Goal: Task Accomplishment & Management: Manage account settings

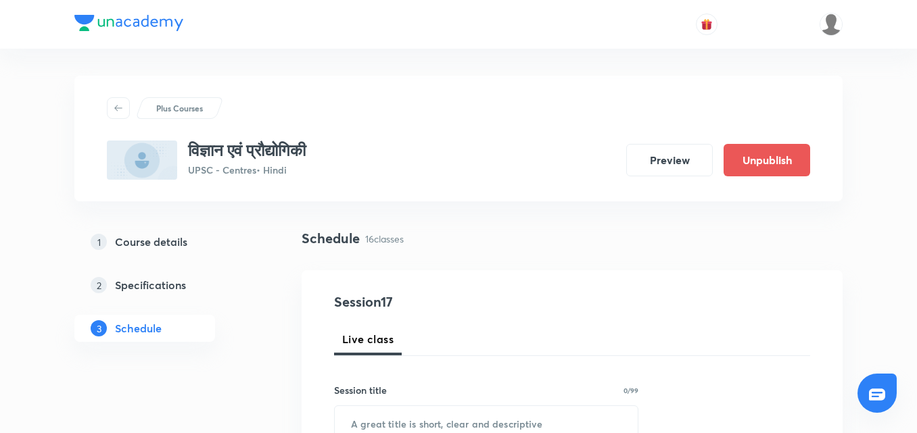
scroll to position [2327, 0]
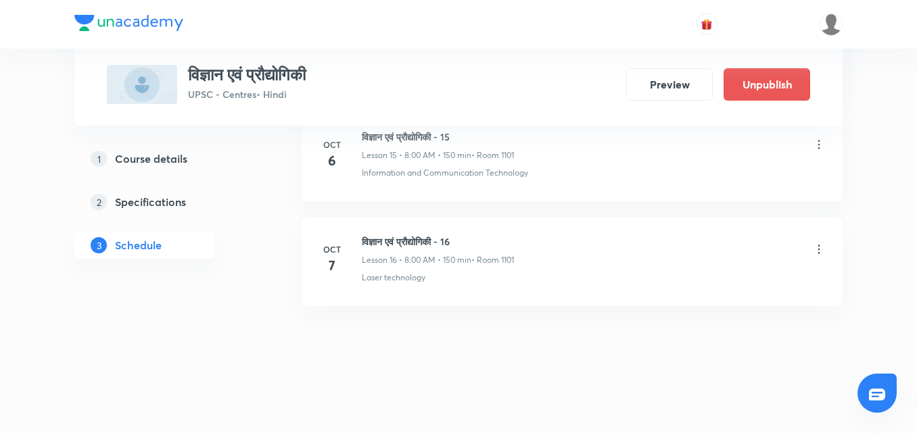
drag, startPoint x: 0, startPoint y: 0, endPoint x: 422, endPoint y: 241, distance: 485.8
click at [422, 241] on h6 "विज्ञान एवं प्रौद्योगिकी - 16" at bounding box center [438, 242] width 152 height 14
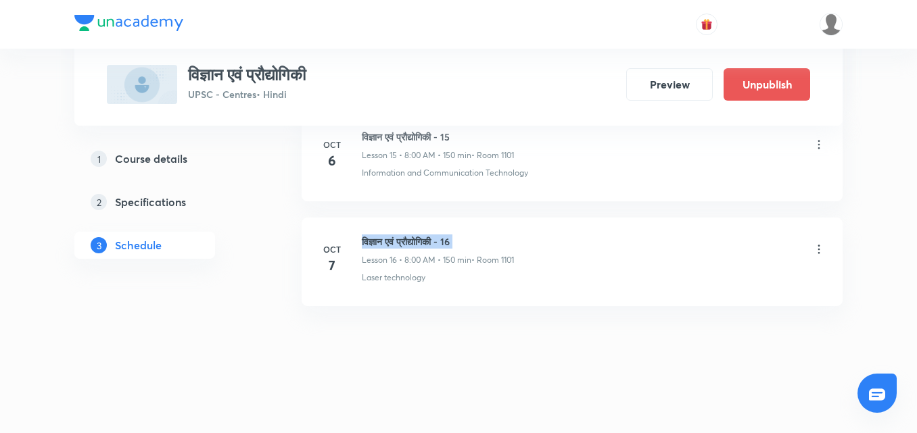
copy h6 "विज्ञान एवं प्रौद्योगिकी - 16"
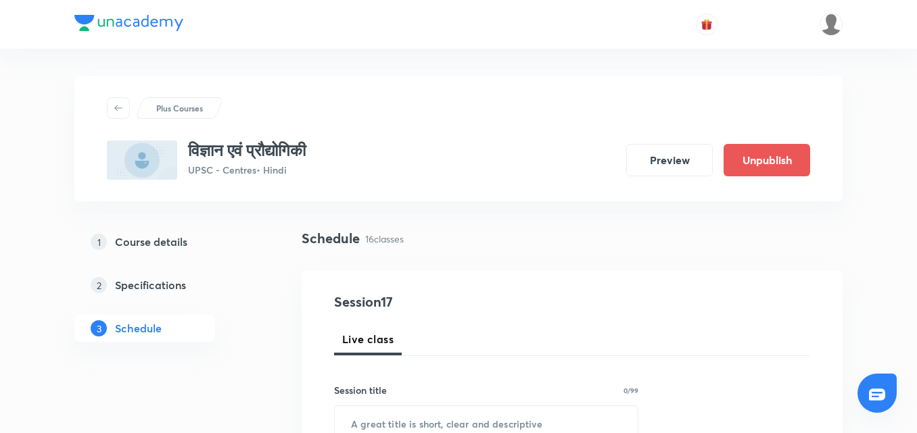
scroll to position [135, 0]
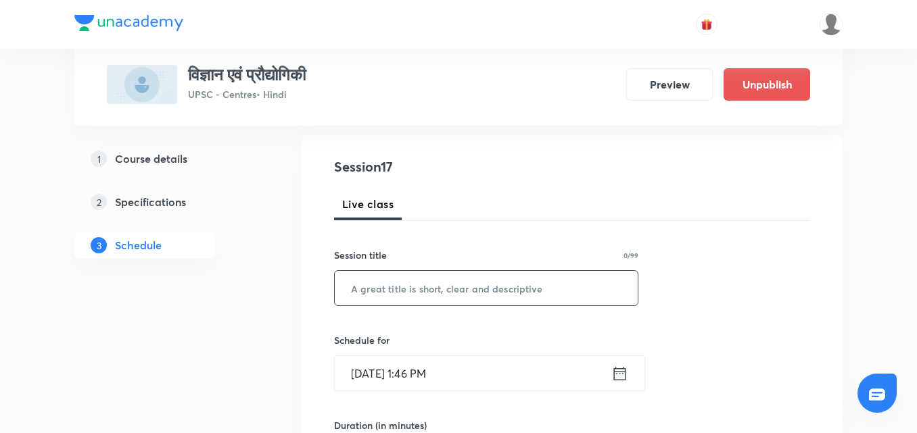
click at [453, 287] on input "text" at bounding box center [486, 288] width 303 height 34
paste input "विज्ञान एवं प्रौद्योगिकी - 16"
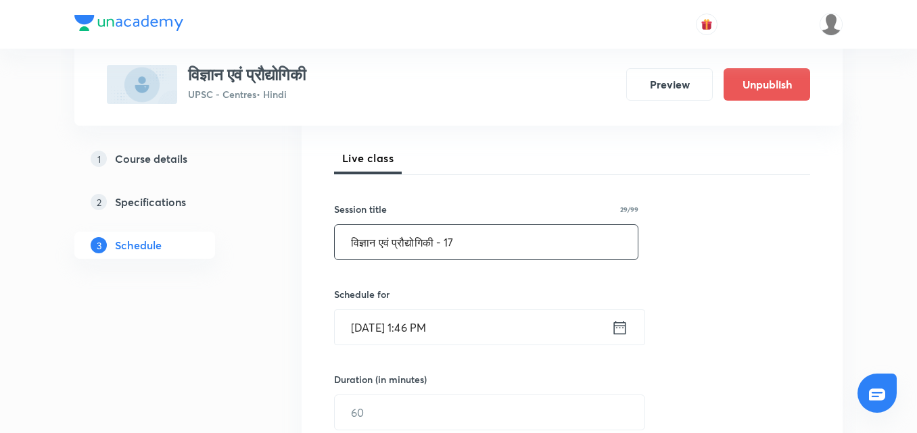
scroll to position [203, 0]
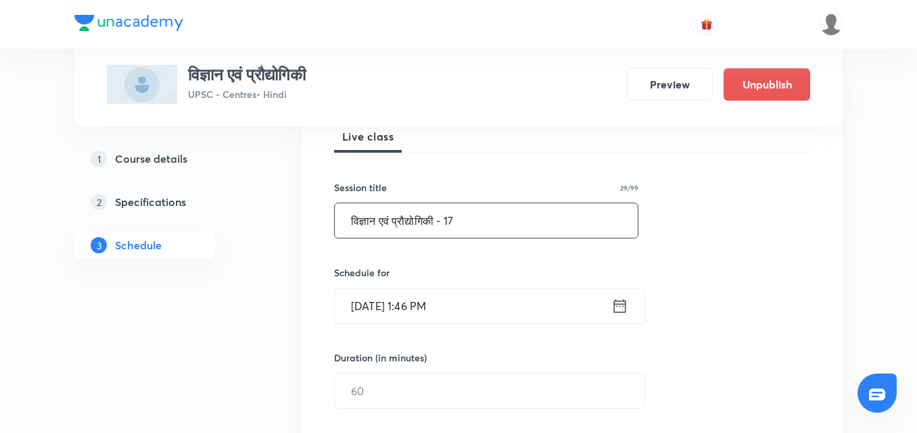
type input "विज्ञान एवं प्रौद्योगिकी - 17"
click at [617, 310] on icon at bounding box center [619, 306] width 17 height 19
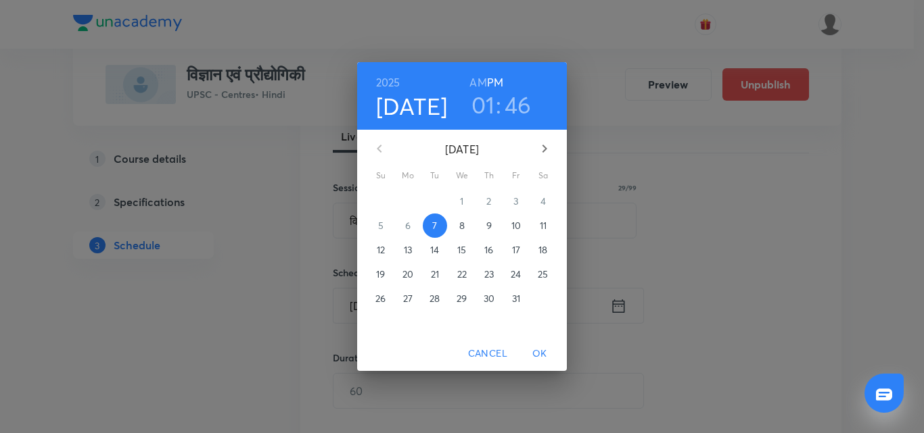
click at [459, 224] on p "8" at bounding box center [461, 226] width 5 height 14
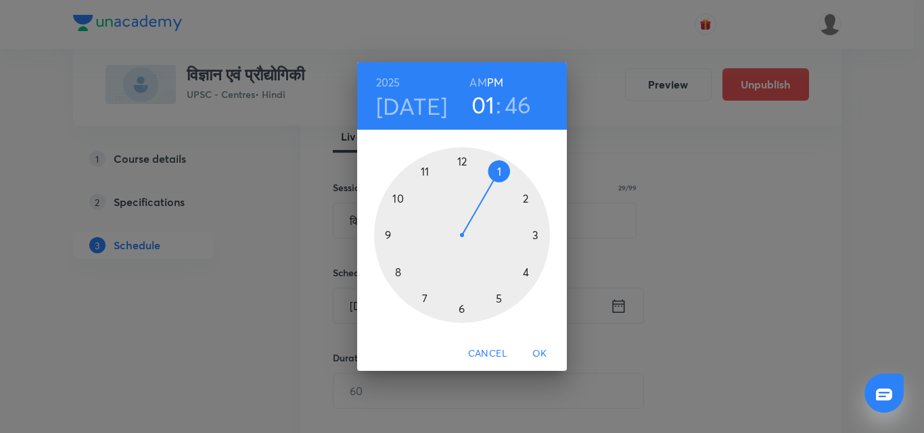
click at [477, 85] on h6 "AM" at bounding box center [477, 82] width 17 height 19
click at [396, 274] on div at bounding box center [462, 235] width 176 height 176
click at [461, 160] on div at bounding box center [462, 235] width 176 height 176
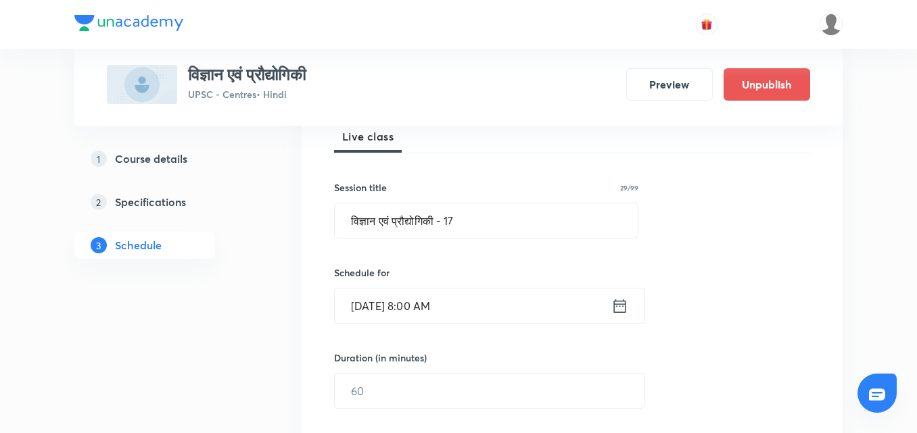
scroll to position [338, 0]
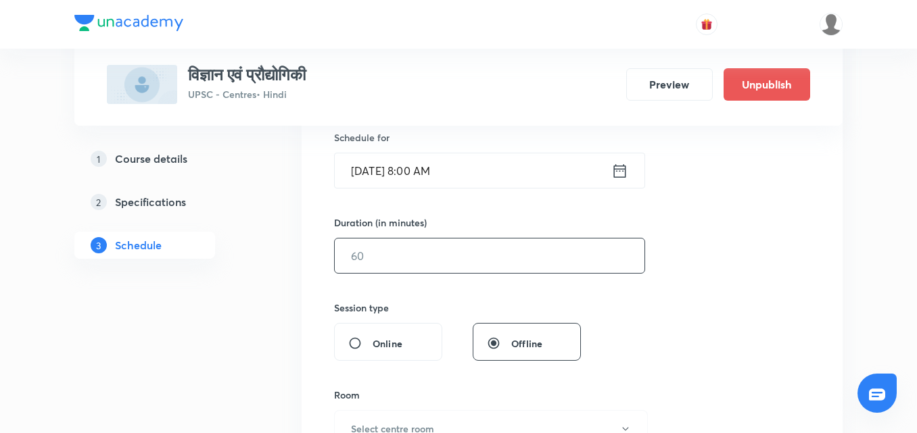
click at [456, 265] on input "text" at bounding box center [490, 256] width 310 height 34
type input "150"
click at [796, 300] on div "Session 17 Live class Session title 29/99 विज्ञान एवं प्रौद्योगिकी - 17 ​ Sched…" at bounding box center [572, 271] width 476 height 635
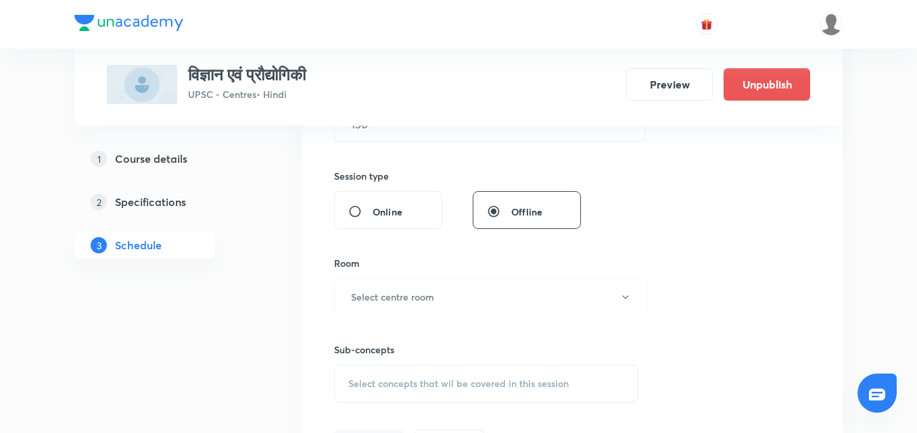
scroll to position [473, 0]
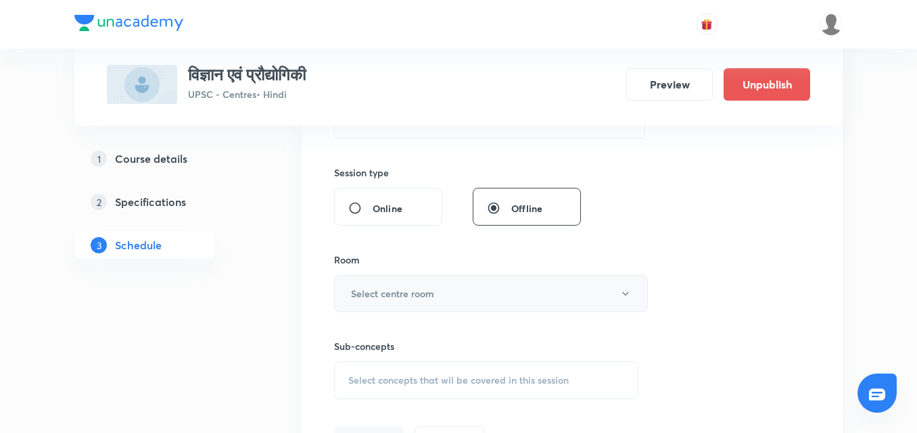
click at [542, 281] on button "Select centre room" at bounding box center [491, 293] width 314 height 37
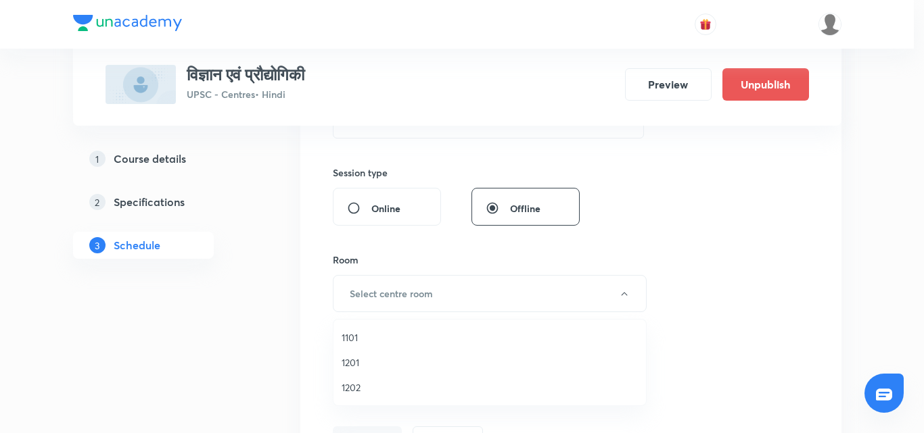
click at [349, 335] on span "1101" at bounding box center [489, 338] width 296 height 14
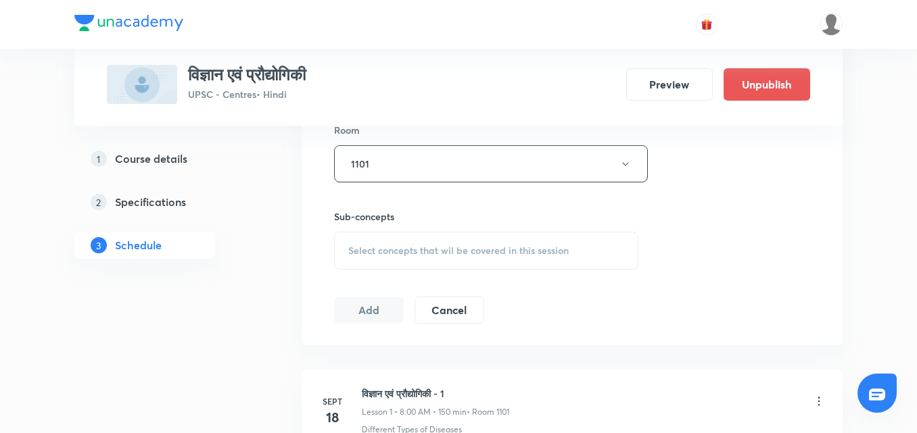
scroll to position [609, 0]
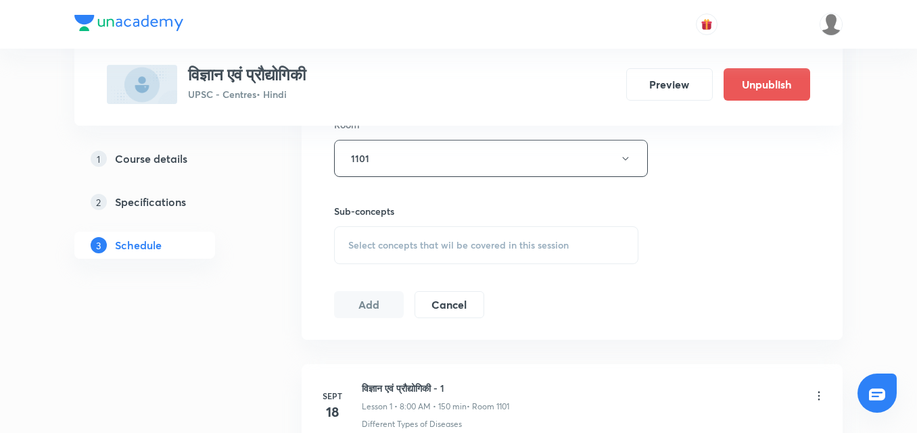
click at [513, 243] on span "Select concepts that wil be covered in this session" at bounding box center [458, 245] width 220 height 11
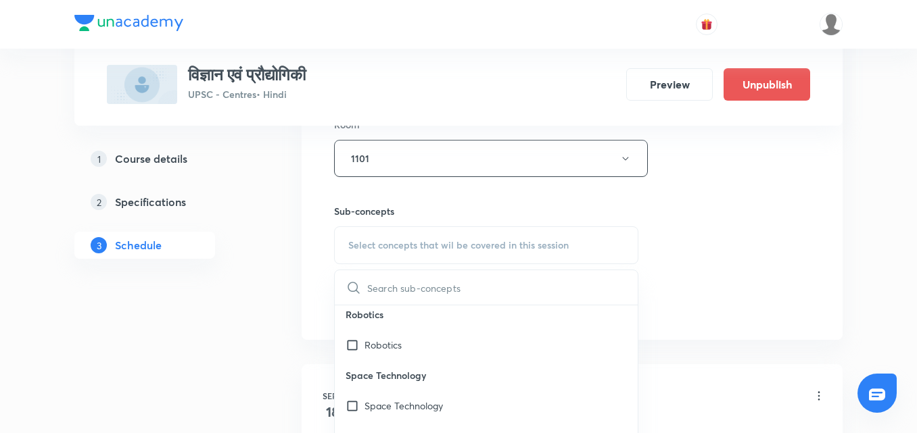
scroll to position [1217, 0]
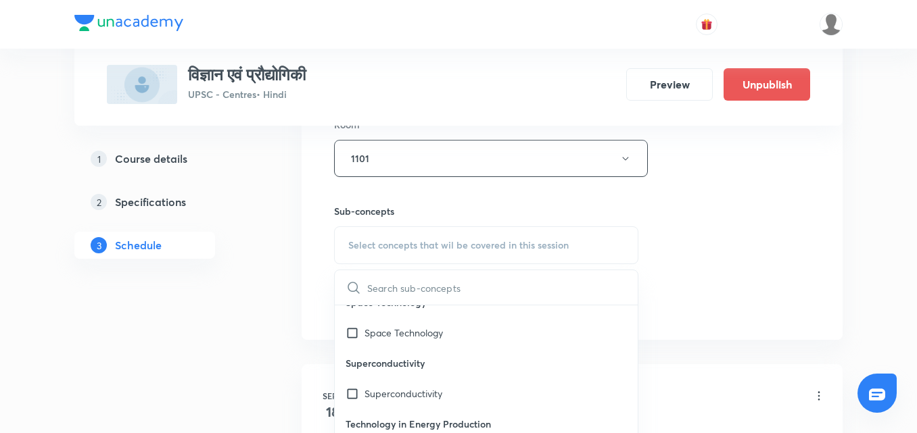
click at [510, 388] on div "Superconductivity" at bounding box center [486, 394] width 303 height 30
checkbox input "true"
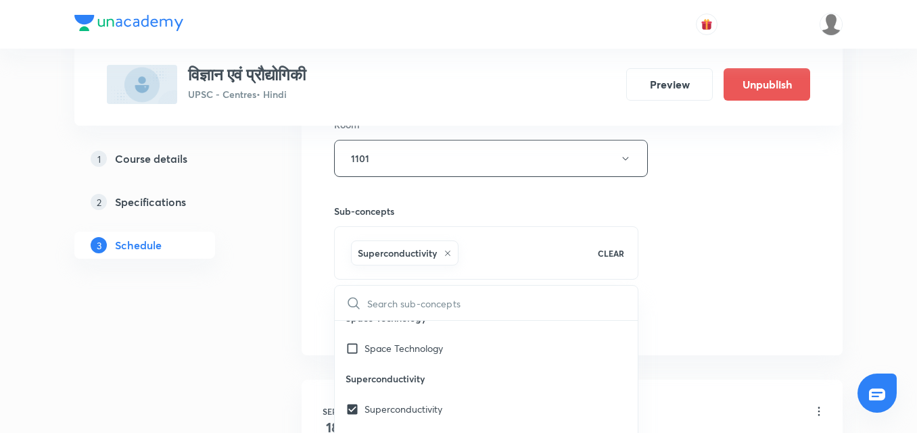
click at [752, 240] on div "Session 17 Live class Session title 29/99 विज्ञान एवं प्रौद्योगिकी - 17 ​ Sched…" at bounding box center [572, 9] width 476 height 650
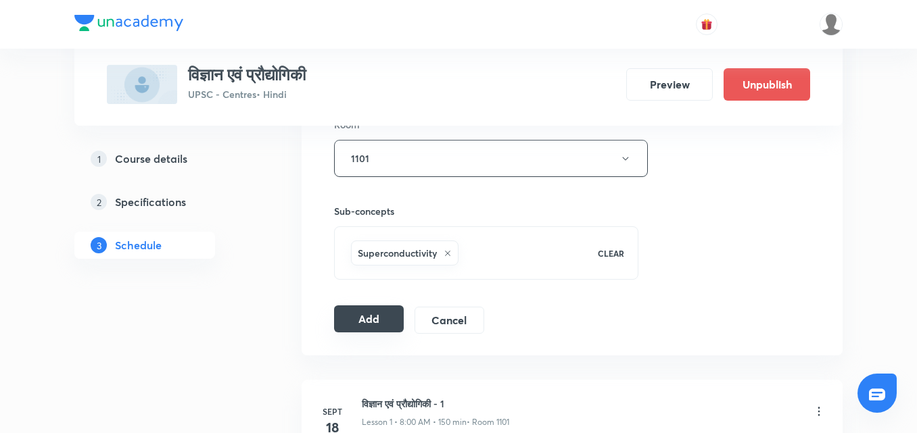
click at [368, 313] on button "Add" at bounding box center [369, 319] width 70 height 27
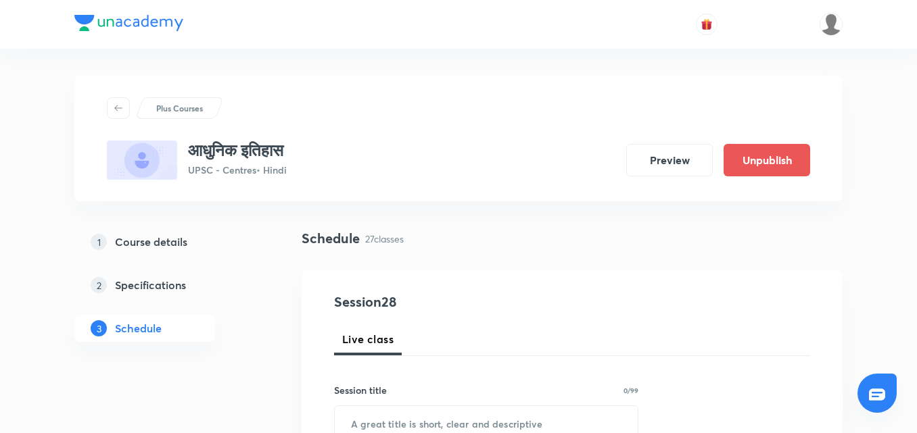
scroll to position [3480, 0]
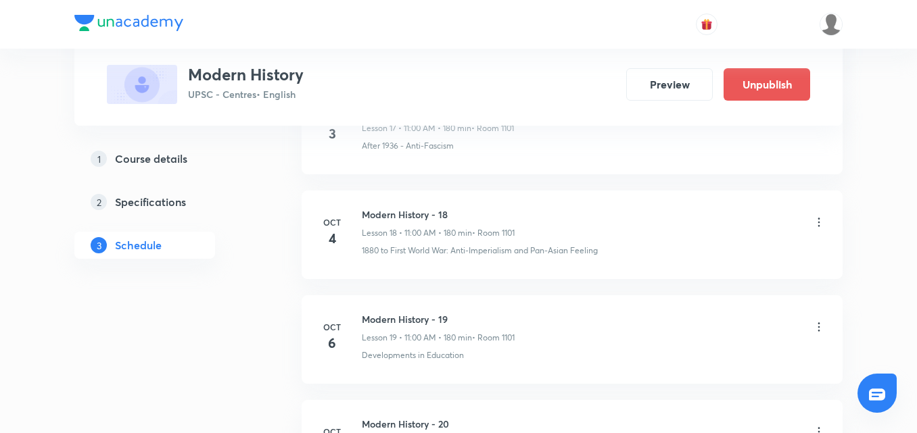
scroll to position [2747, 0]
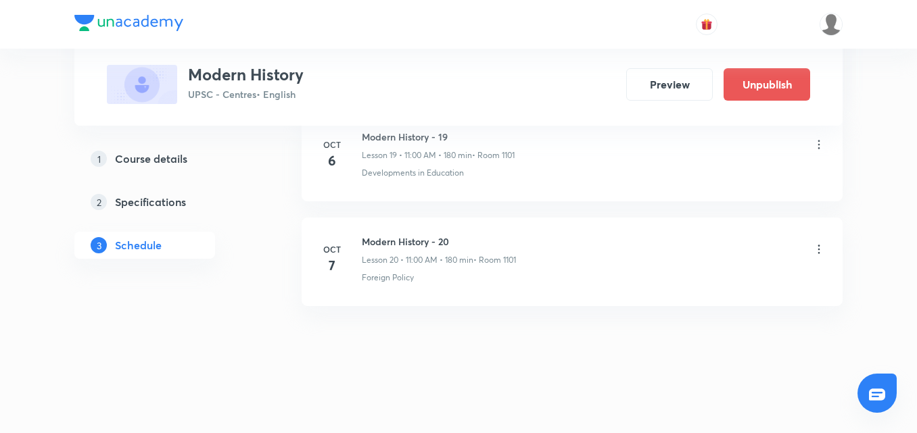
click at [434, 243] on h6 "Modern History - 20" at bounding box center [439, 242] width 154 height 14
copy h6 "Modern History - 20"
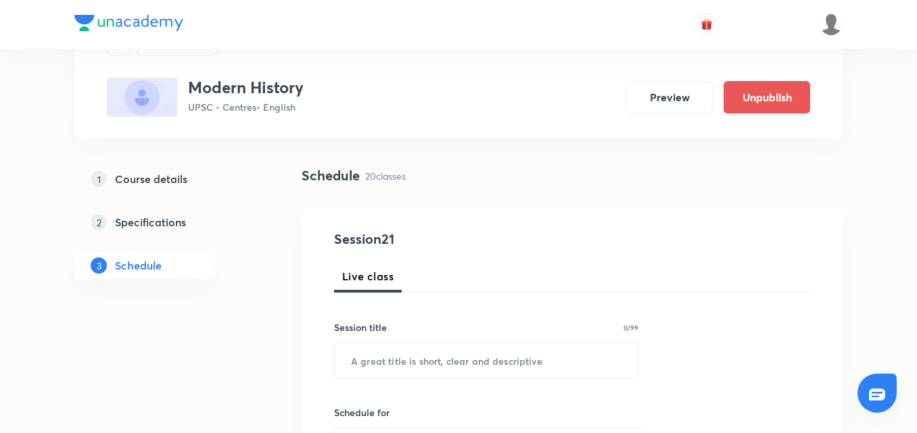
scroll to position [135, 0]
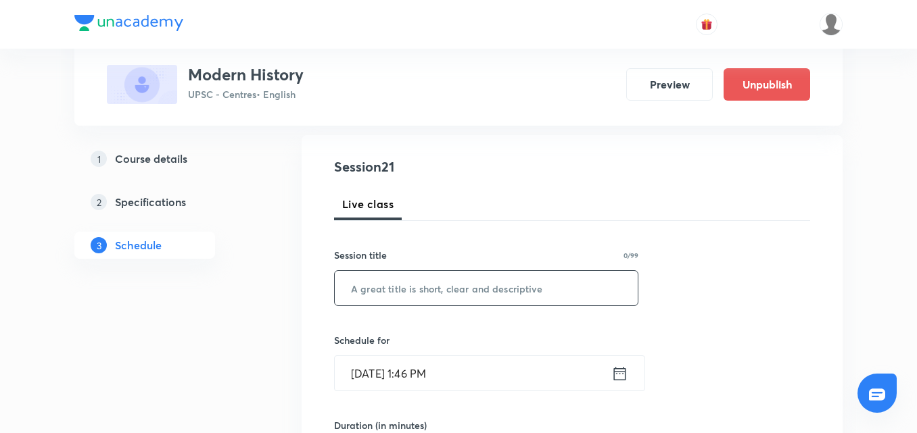
click at [408, 300] on input "text" at bounding box center [486, 288] width 303 height 34
paste input "Modern History - 20"
type input "Modern History - 21"
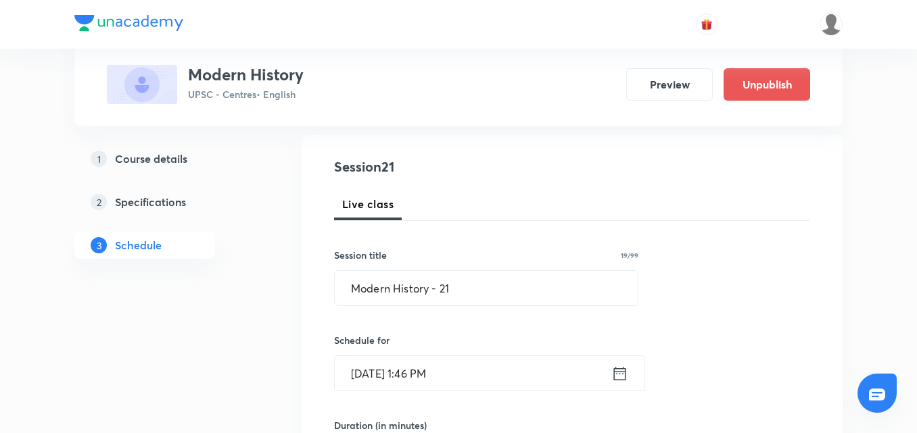
scroll to position [203, 0]
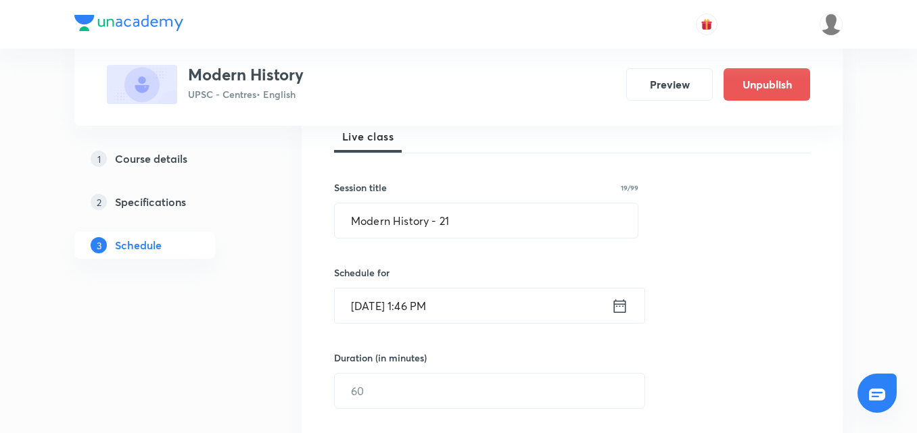
click at [620, 310] on icon at bounding box center [619, 306] width 17 height 19
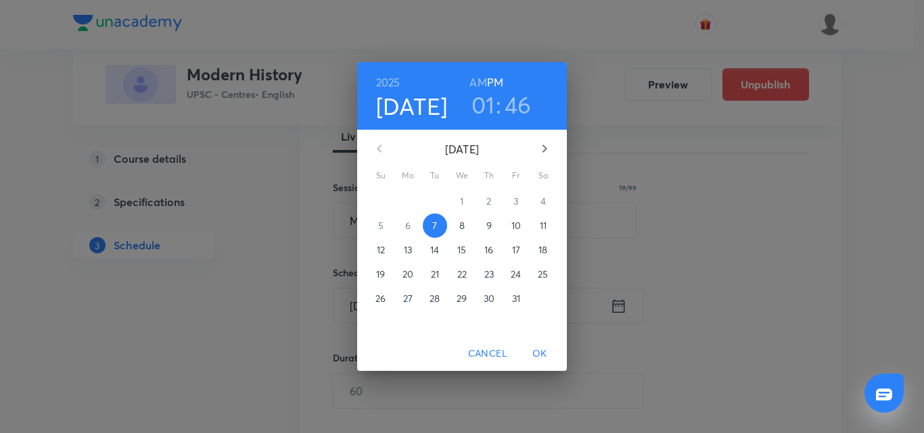
click at [459, 228] on p "8" at bounding box center [461, 226] width 5 height 14
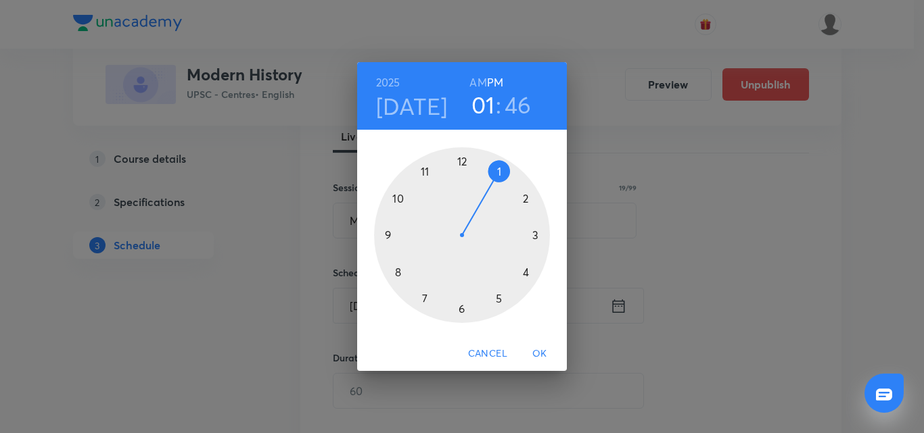
click at [479, 80] on h6 "AM" at bounding box center [477, 82] width 17 height 19
click at [426, 173] on div at bounding box center [462, 235] width 176 height 176
click at [460, 163] on div at bounding box center [462, 235] width 176 height 176
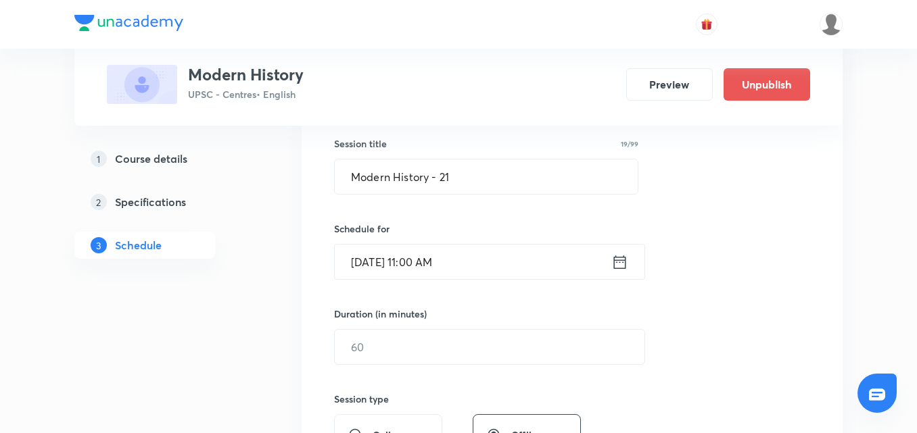
scroll to position [270, 0]
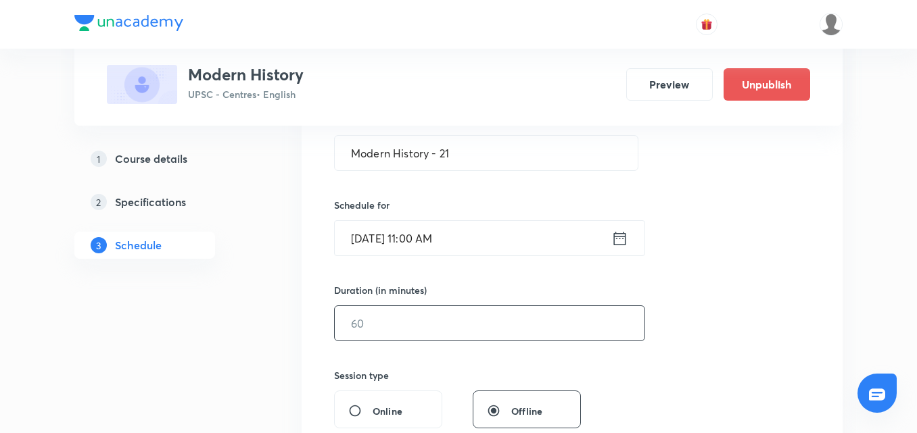
click at [486, 325] on input "text" at bounding box center [490, 323] width 310 height 34
type input "180"
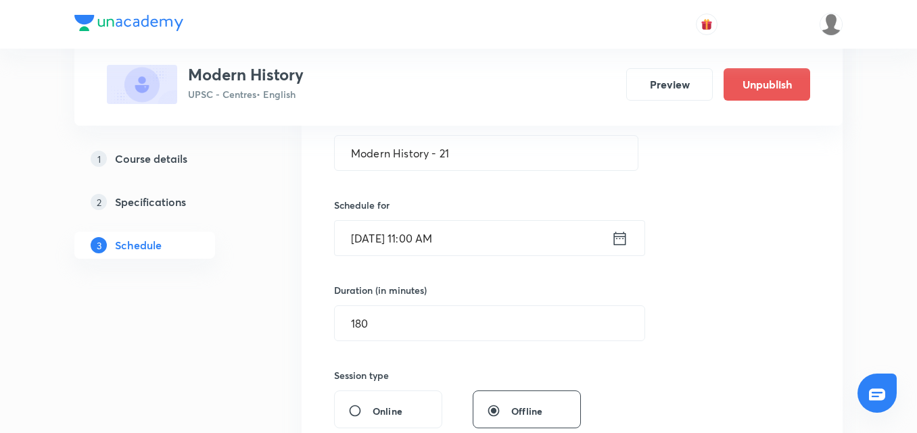
click at [749, 268] on div "Session 21 Live class Session title 19/99 Modern History - 21 ​ Schedule for Oc…" at bounding box center [572, 339] width 476 height 635
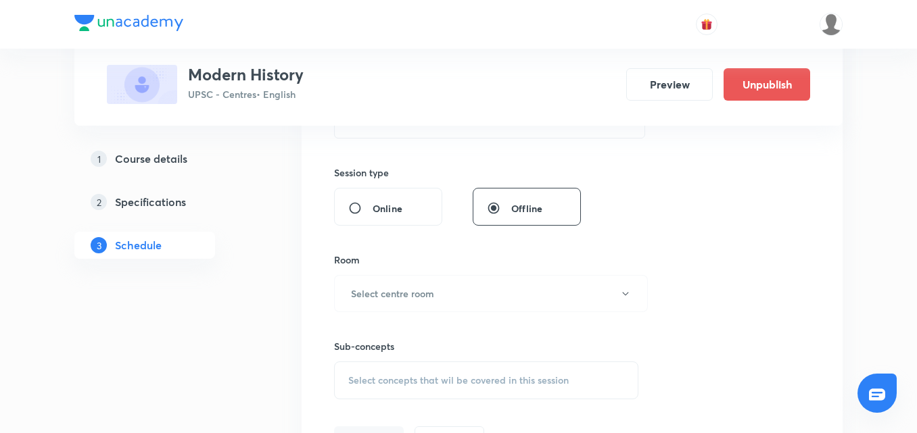
scroll to position [541, 0]
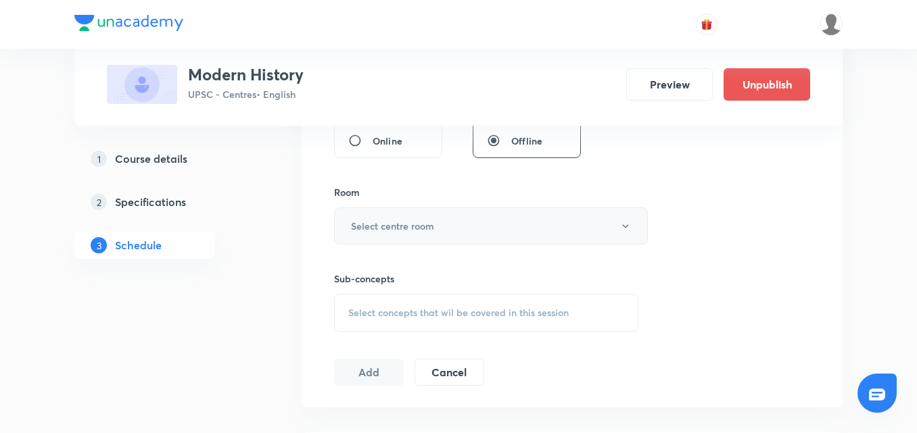
click at [448, 235] on button "Select centre room" at bounding box center [491, 226] width 314 height 37
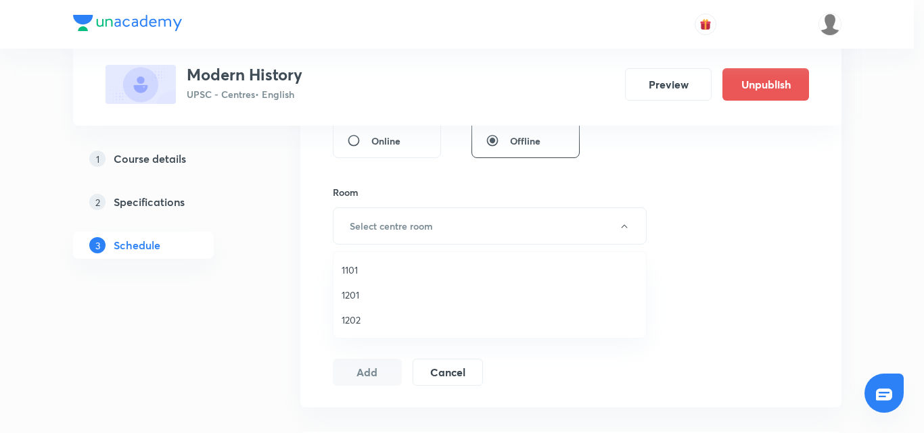
click at [358, 262] on li "1101" at bounding box center [489, 270] width 312 height 25
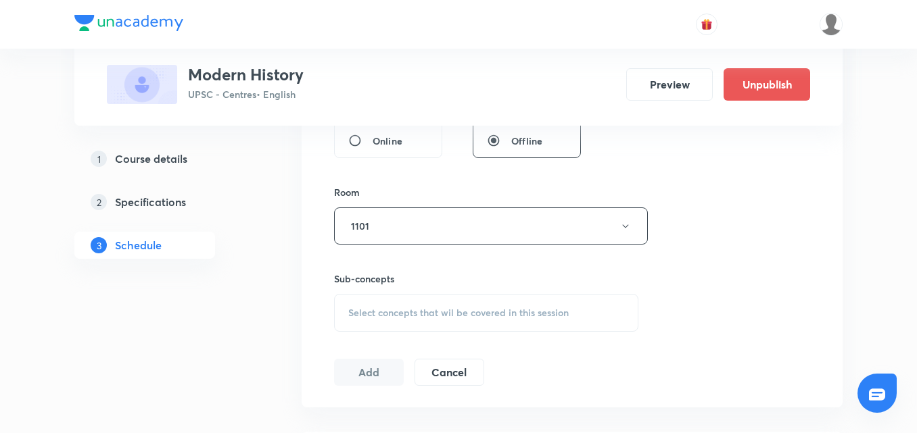
click at [454, 311] on span "Select concepts that wil be covered in this session" at bounding box center [458, 313] width 220 height 11
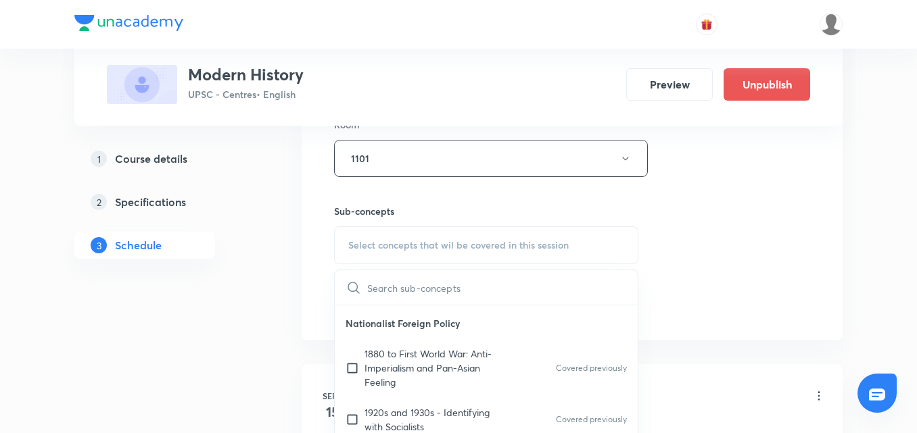
click at [460, 364] on p "1880 to First World War: Anti-Imperialism and Pan-Asian Feeling" at bounding box center [432, 368] width 137 height 43
checkbox input "true"
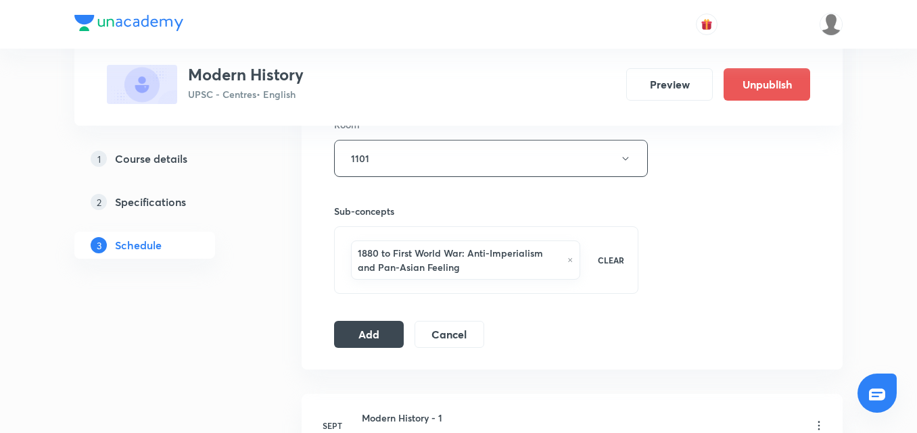
click at [377, 318] on div "Session 21 Live class Session title 19/99 Modern History - 21 ​ Schedule for Oc…" at bounding box center [572, 16] width 476 height 665
click at [377, 321] on button "Add" at bounding box center [369, 333] width 70 height 27
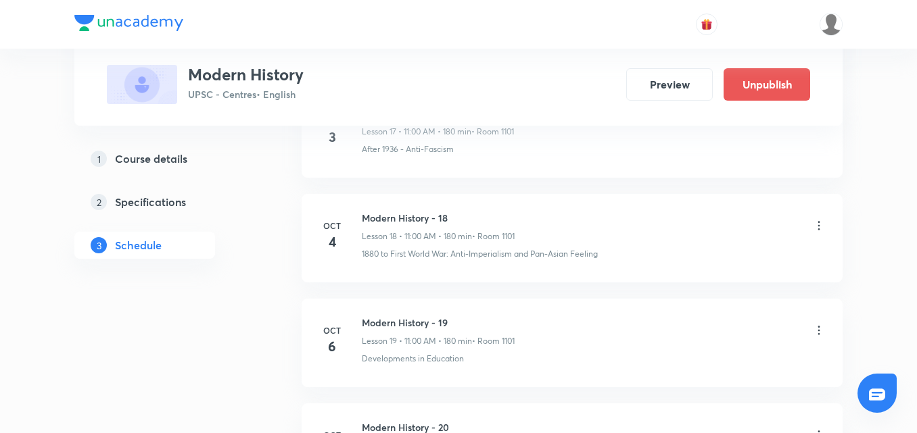
scroll to position [2776, 0]
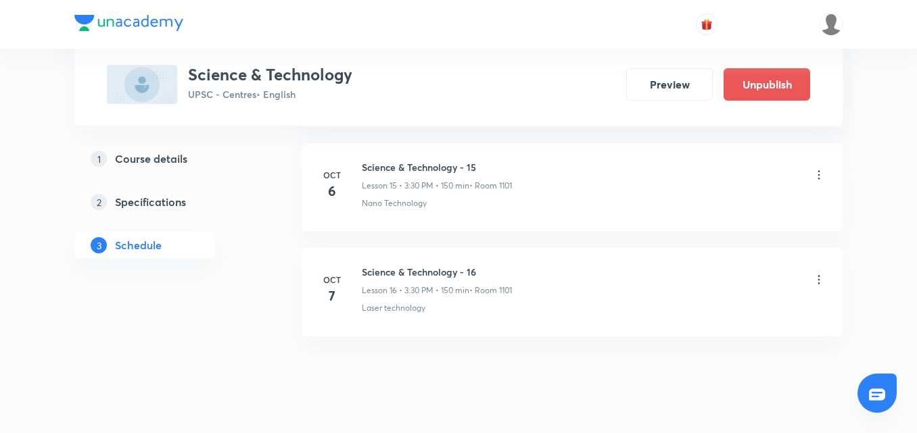
scroll to position [2327, 0]
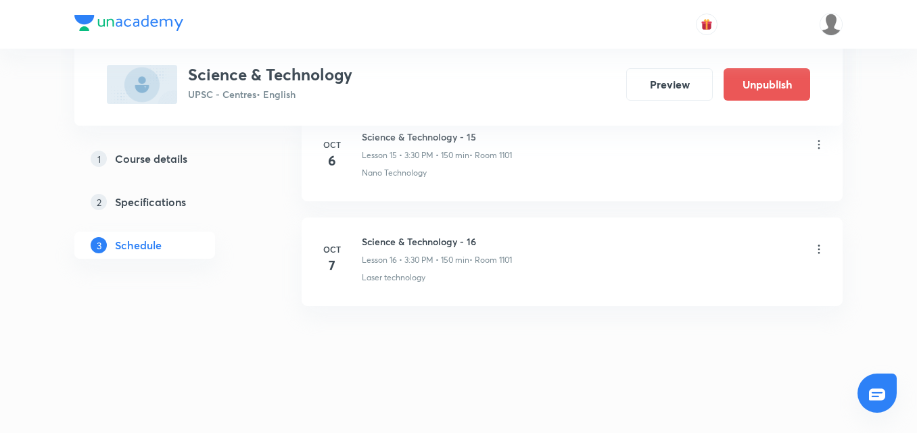
click at [457, 243] on h6 "Science & Technology - 16" at bounding box center [437, 242] width 150 height 14
copy h6 "Science & Technology - 16"
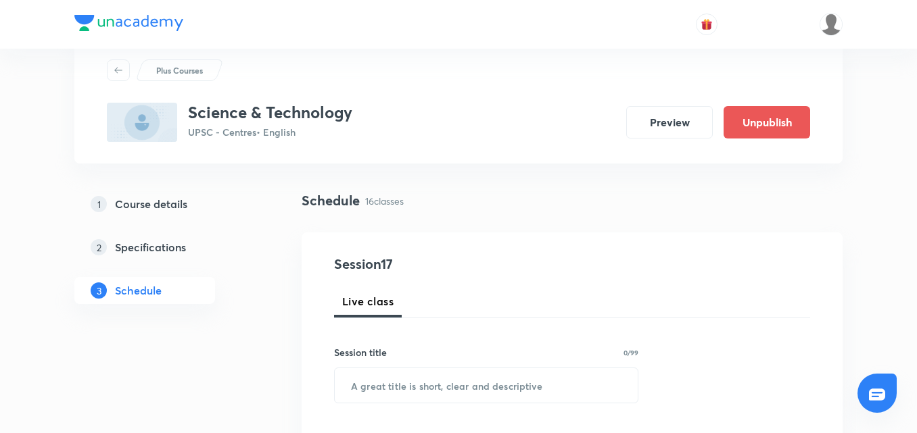
scroll to position [68, 0]
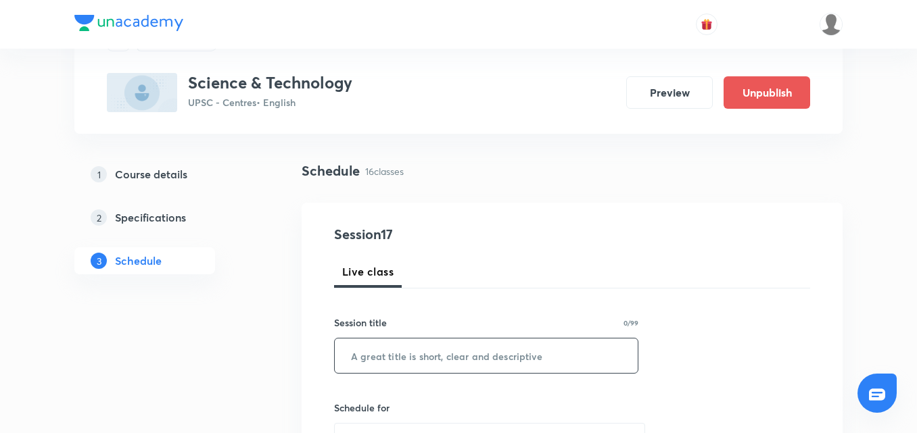
click at [382, 363] on input "text" at bounding box center [486, 356] width 303 height 34
paste input "Science & Technology - 16"
type input "Science & Technology - 17"
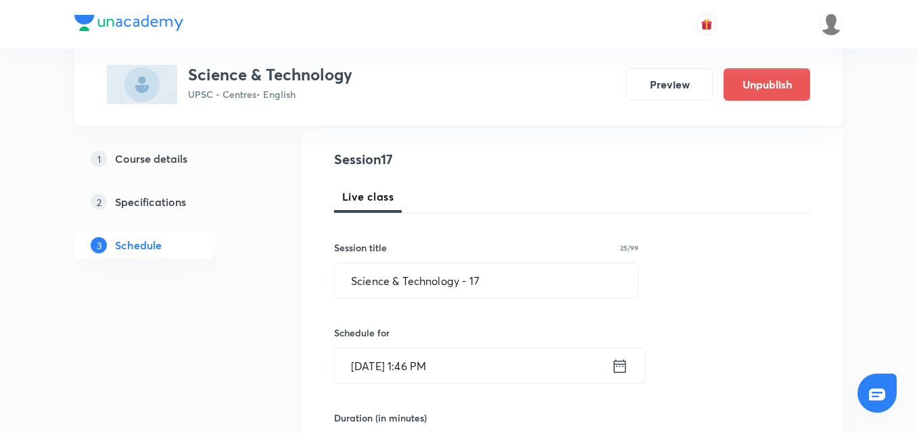
scroll to position [270, 0]
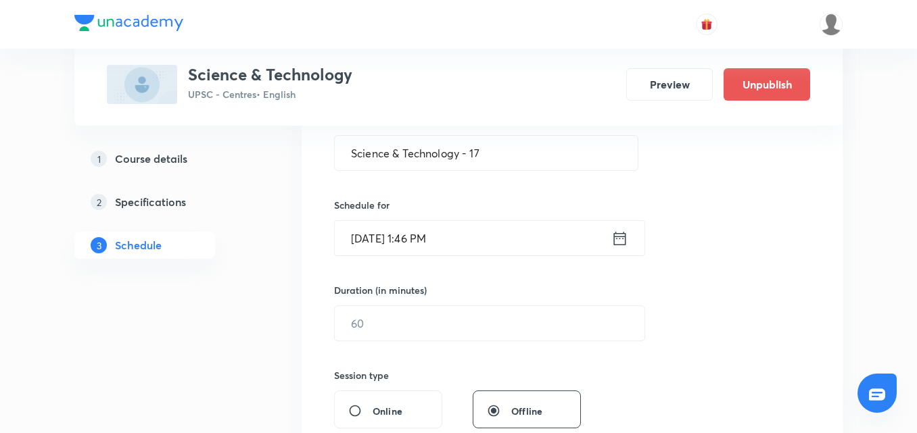
click at [615, 235] on icon at bounding box center [620, 238] width 12 height 14
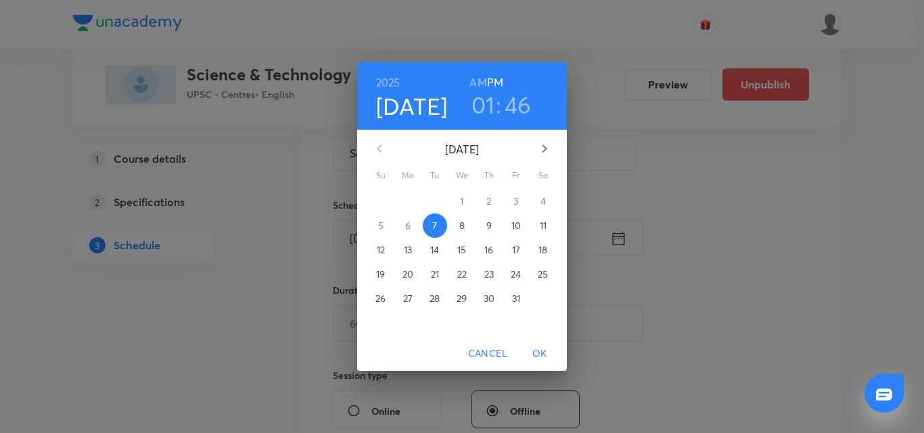
click at [465, 223] on p "8" at bounding box center [461, 226] width 5 height 14
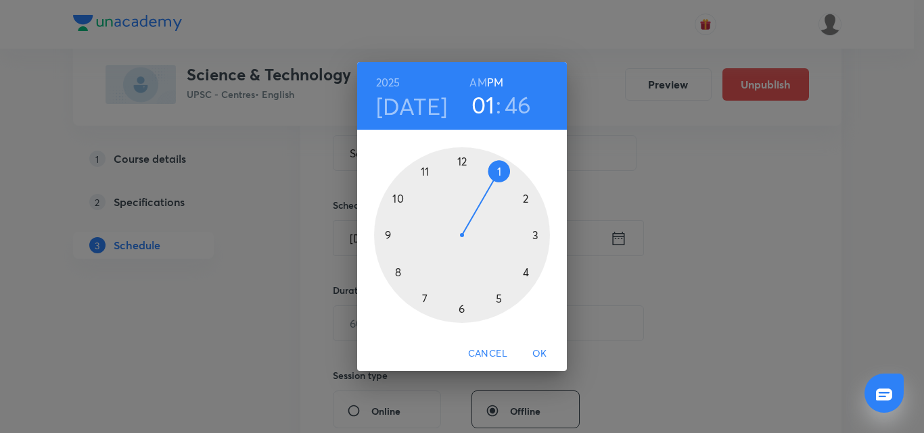
click at [525, 270] on div at bounding box center [462, 235] width 176 height 176
click at [462, 309] on div at bounding box center [462, 235] width 176 height 176
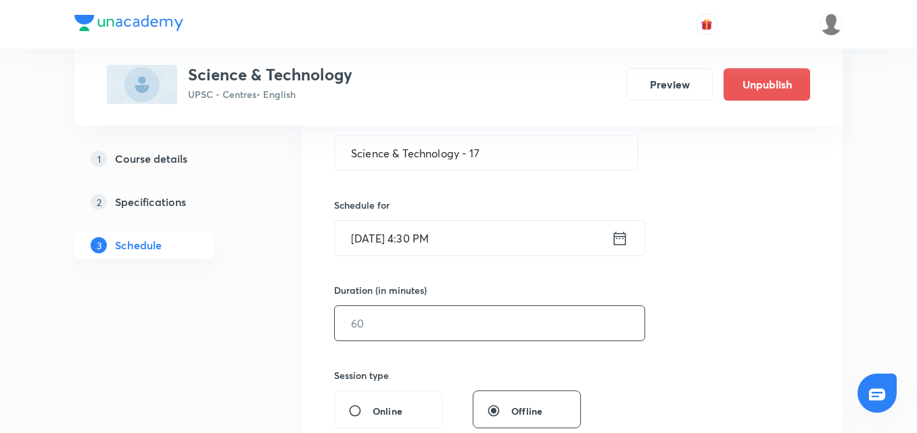
click at [527, 323] on input "text" at bounding box center [490, 323] width 310 height 34
type input "150"
click at [722, 265] on div "Session 17 Live class Session title 25/99 Science & Technology - 17 ​ Schedule …" at bounding box center [572, 339] width 476 height 635
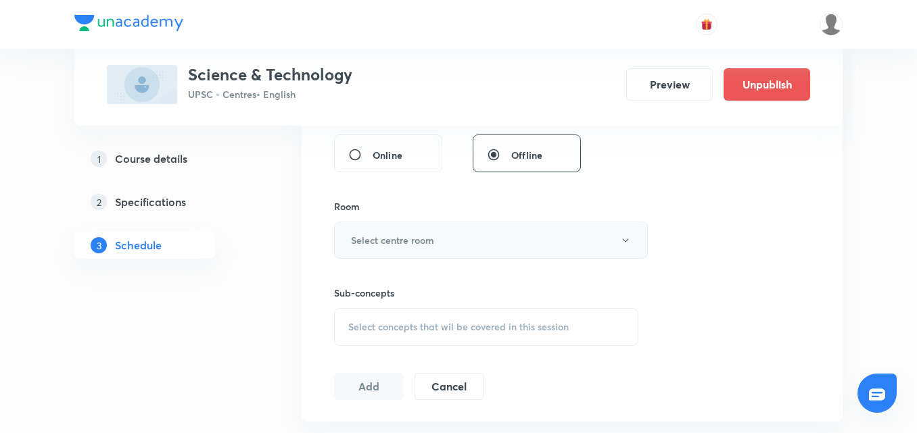
scroll to position [541, 0]
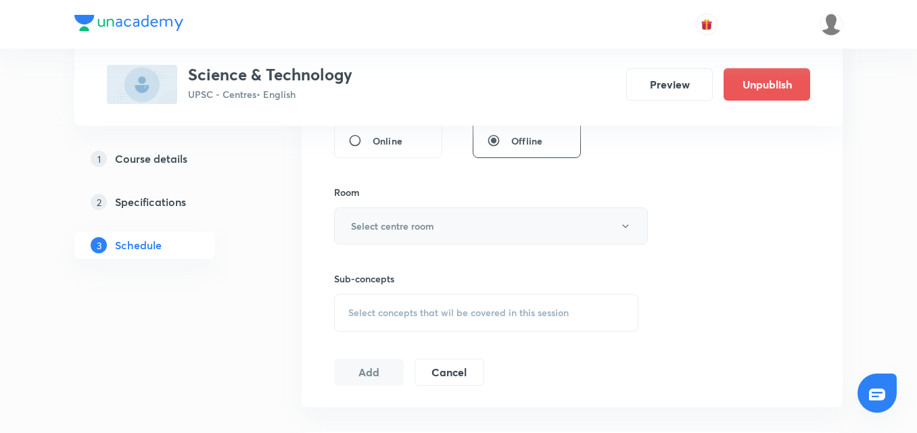
click at [619, 219] on button "Select centre room" at bounding box center [491, 226] width 314 height 37
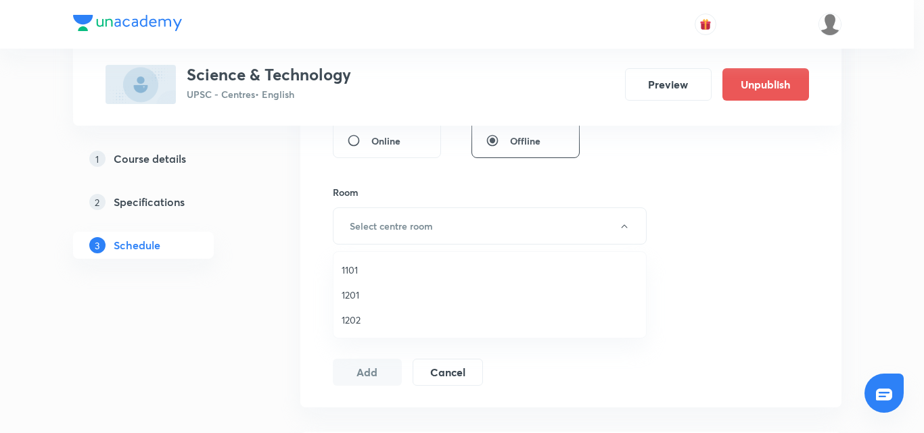
click at [350, 266] on span "1101" at bounding box center [489, 270] width 296 height 14
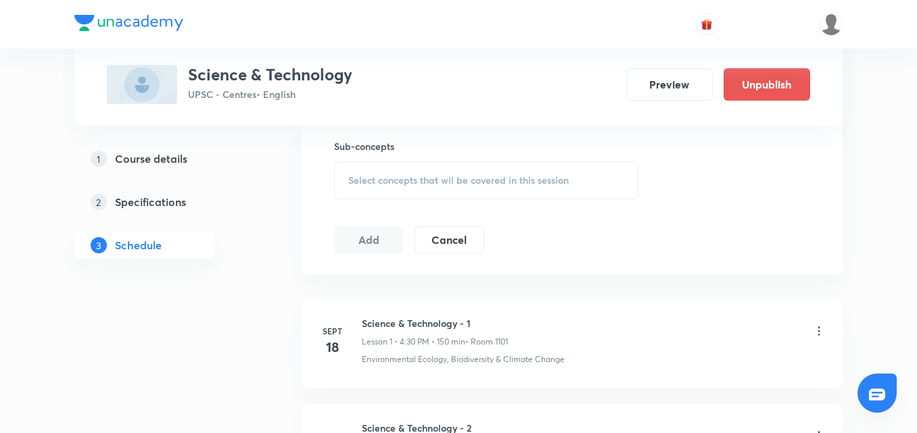
scroll to position [676, 0]
click at [519, 176] on span "Select concepts that wil be covered in this session" at bounding box center [458, 177] width 220 height 11
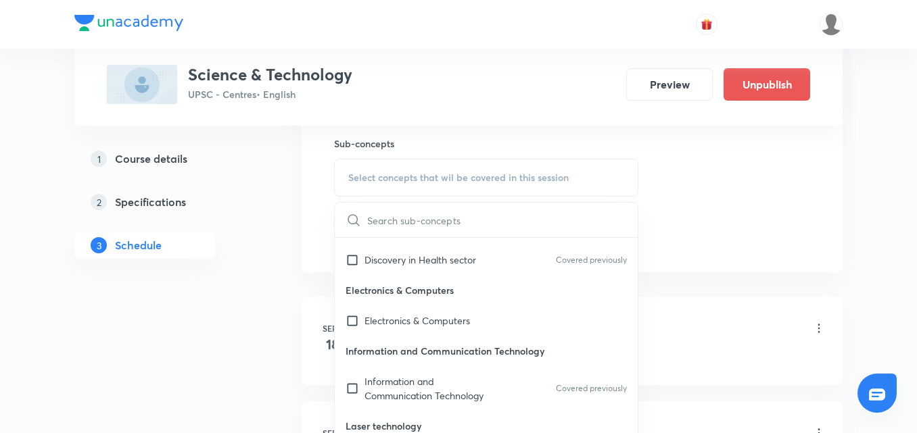
scroll to position [744, 0]
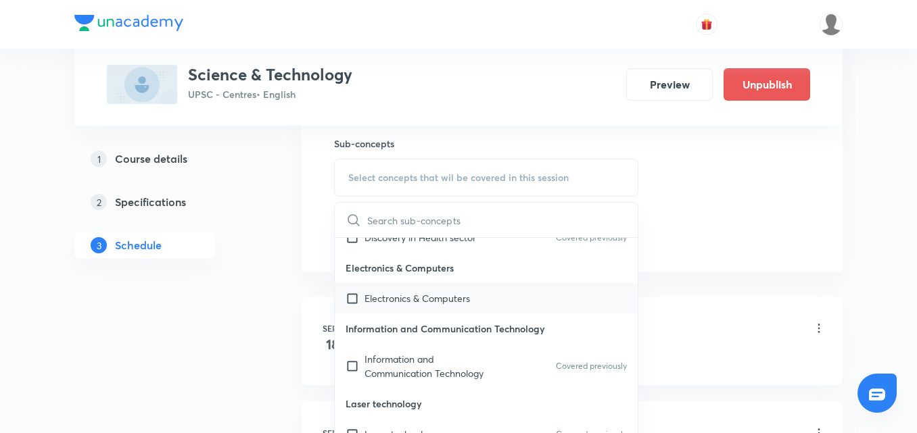
click at [502, 299] on div "Electronics & Computers" at bounding box center [486, 298] width 303 height 30
checkbox input "true"
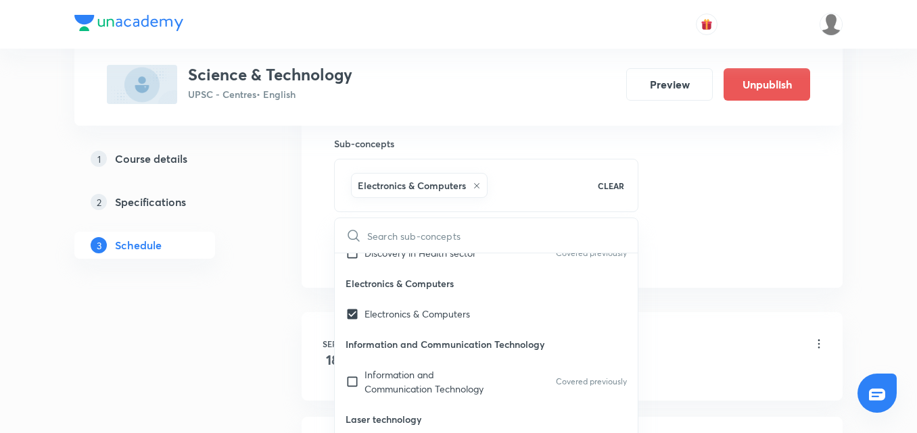
drag, startPoint x: 826, startPoint y: 212, endPoint x: 820, endPoint y: 217, distance: 7.7
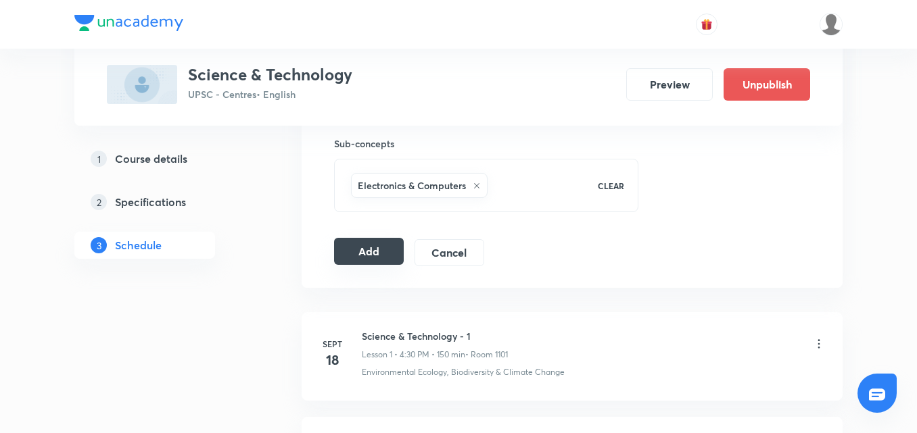
click at [352, 244] on button "Add" at bounding box center [369, 251] width 70 height 27
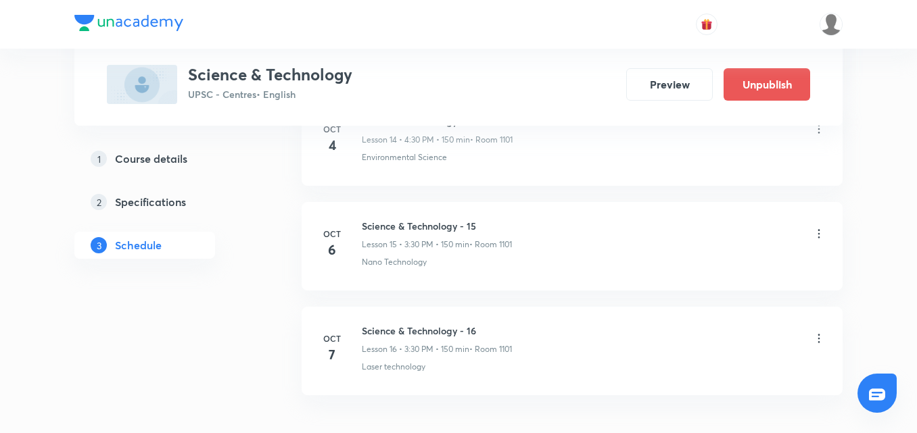
scroll to position [2343, 0]
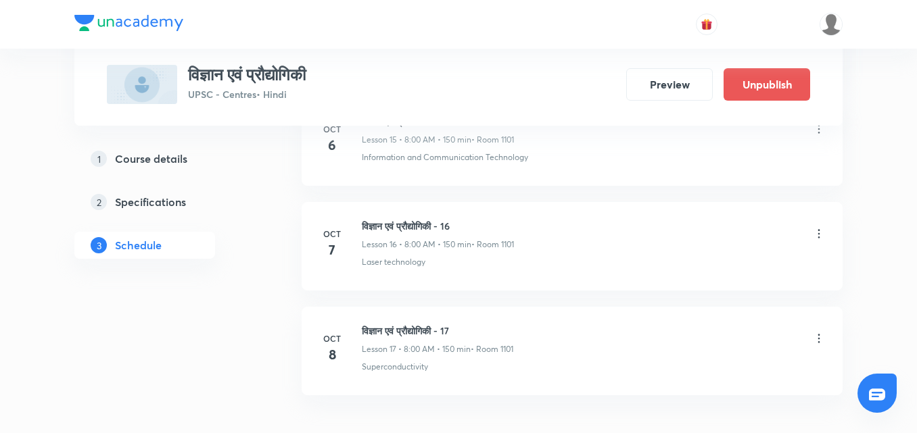
scroll to position [2343, 0]
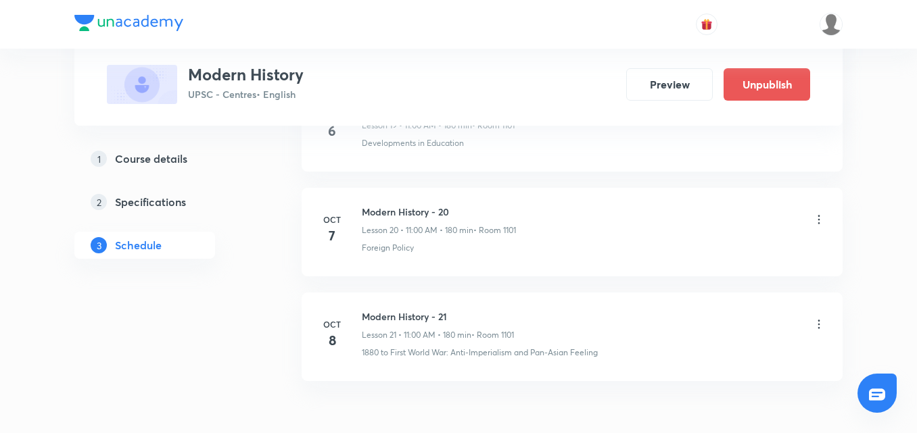
scroll to position [2776, 0]
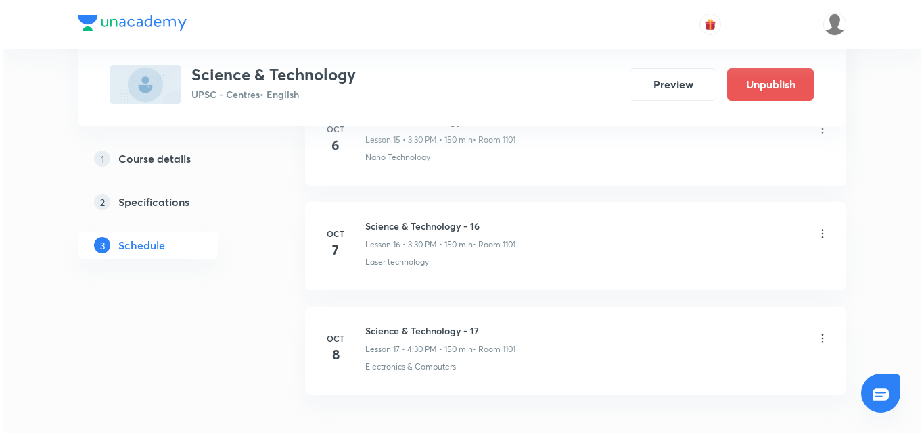
scroll to position [2343, 0]
click at [818, 341] on icon at bounding box center [819, 339] width 14 height 14
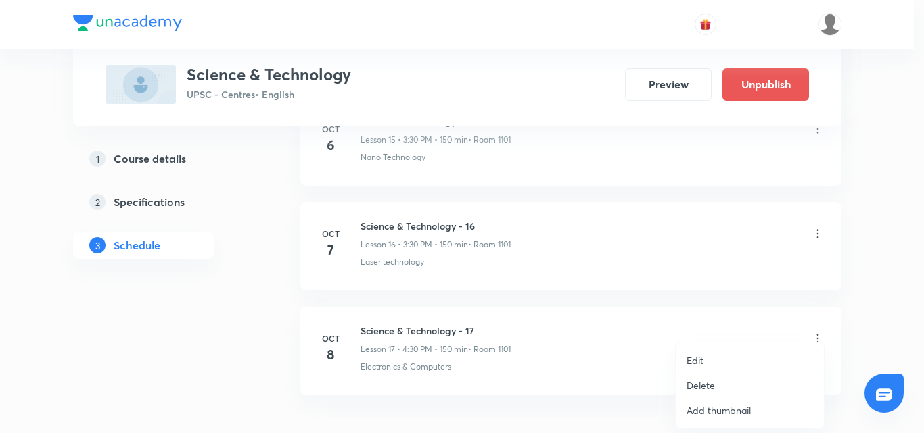
click at [710, 360] on li "Edit" at bounding box center [749, 360] width 148 height 25
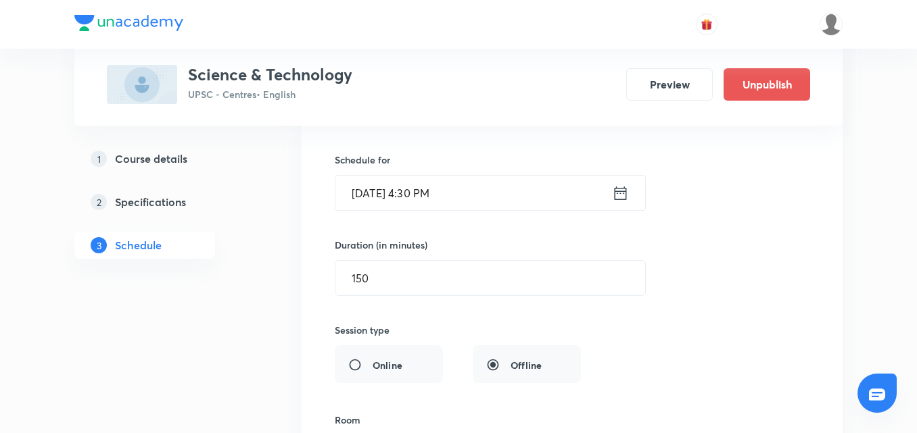
scroll to position [1925, 0]
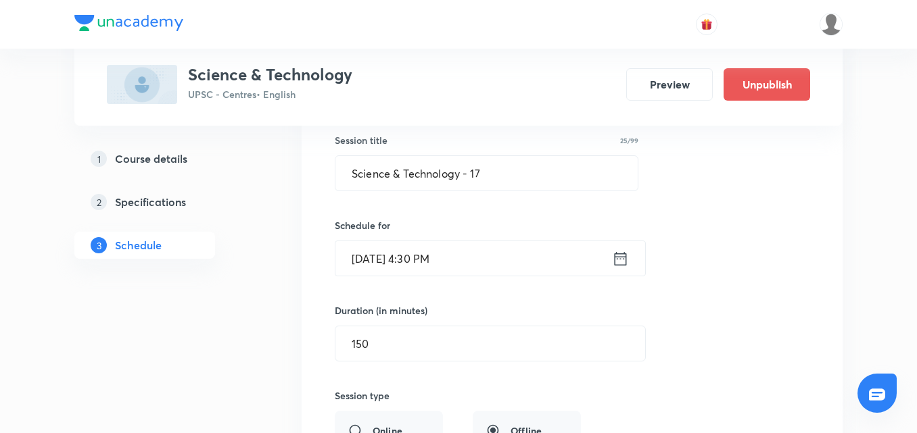
click at [622, 262] on icon at bounding box center [620, 259] width 17 height 19
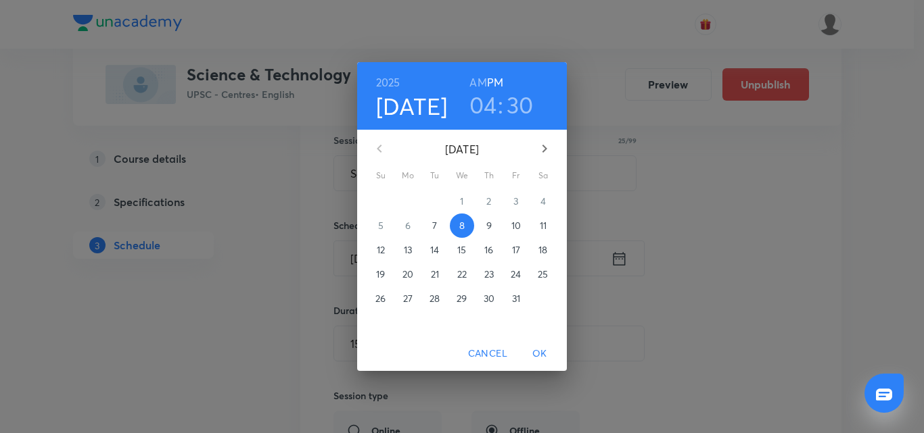
click at [482, 106] on h3 "04" at bounding box center [483, 105] width 28 height 28
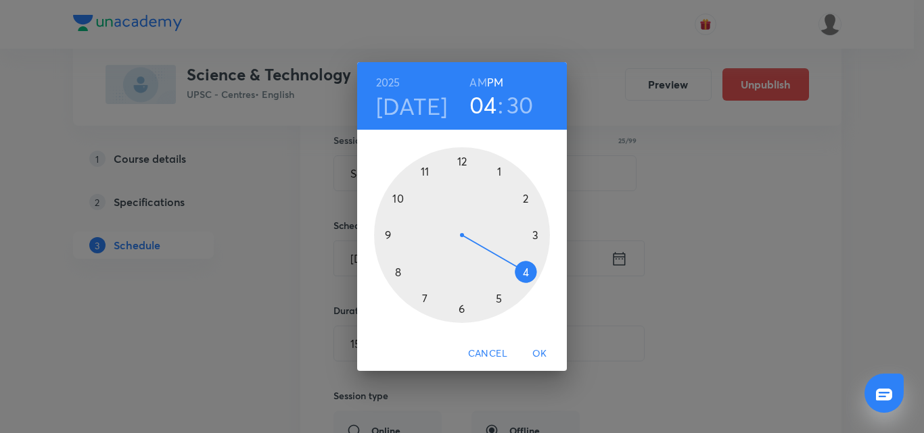
click at [535, 235] on div at bounding box center [462, 235] width 176 height 176
click at [460, 309] on div at bounding box center [462, 235] width 176 height 176
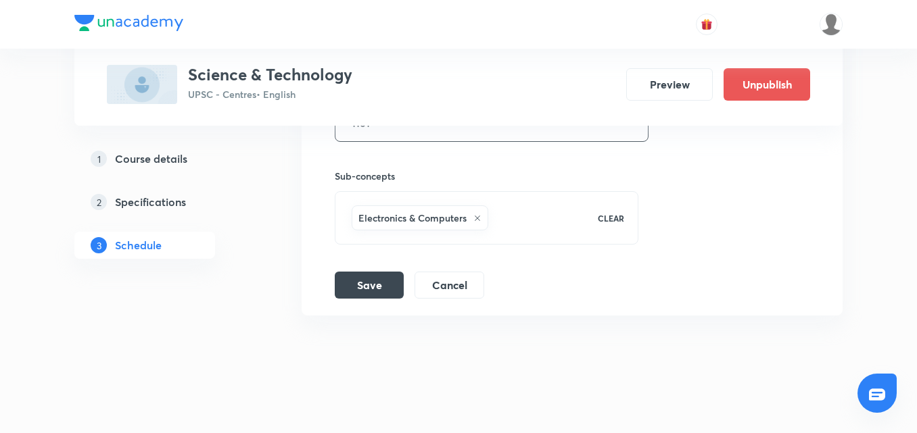
scroll to position [2331, 0]
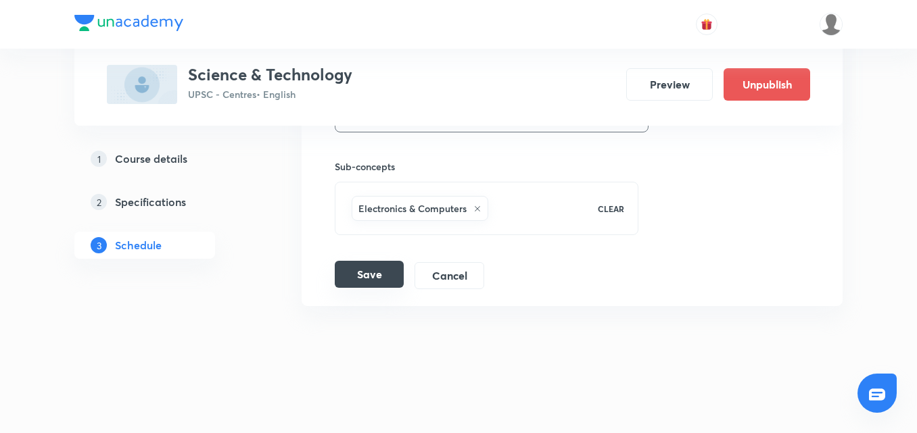
click at [355, 273] on button "Save" at bounding box center [369, 274] width 69 height 27
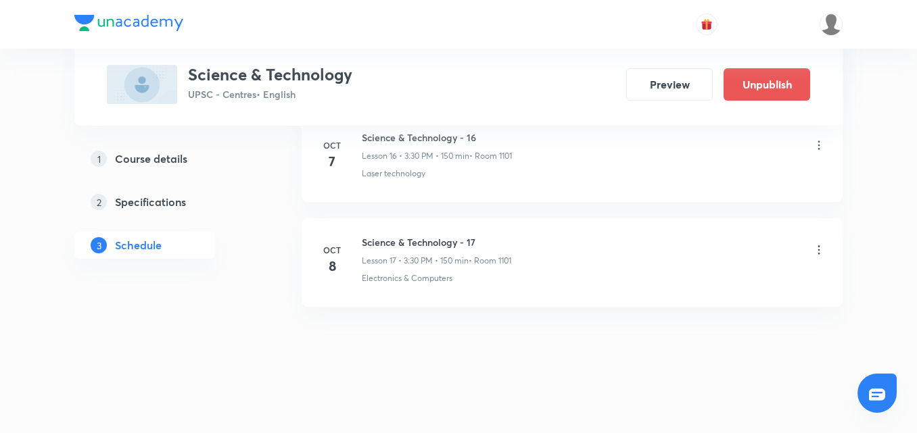
scroll to position [2432, 0]
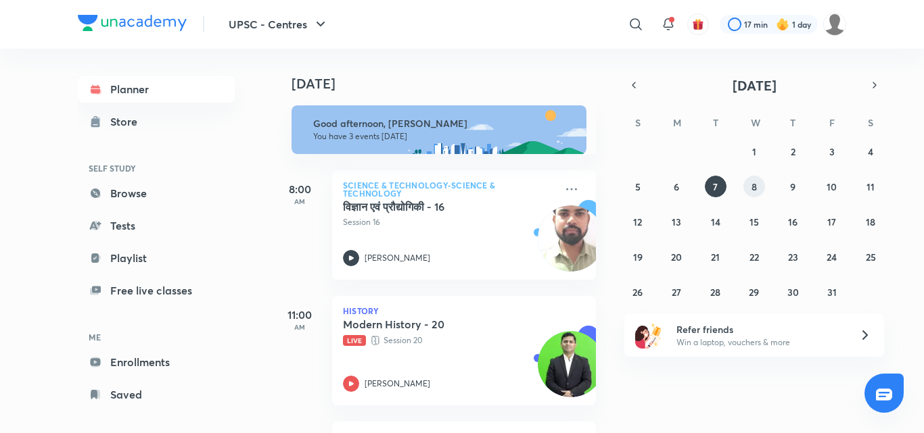
click at [753, 189] on abbr "8" at bounding box center [753, 187] width 5 height 13
